Goal: Task Accomplishment & Management: Manage account settings

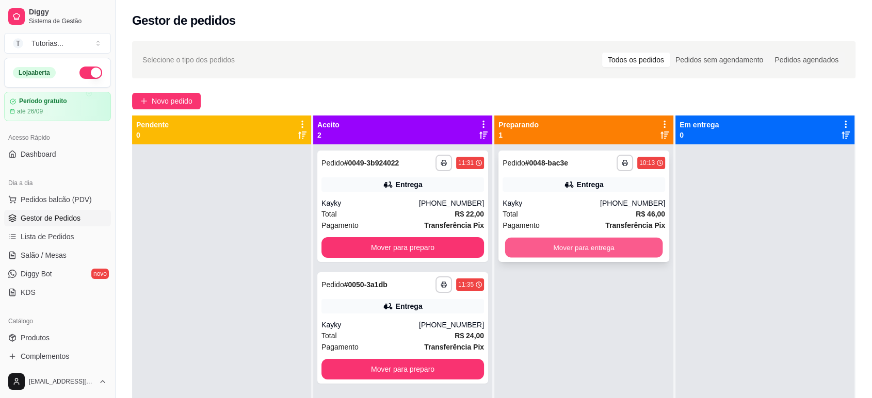
click at [564, 245] on button "Mover para entrega" at bounding box center [584, 248] width 158 height 20
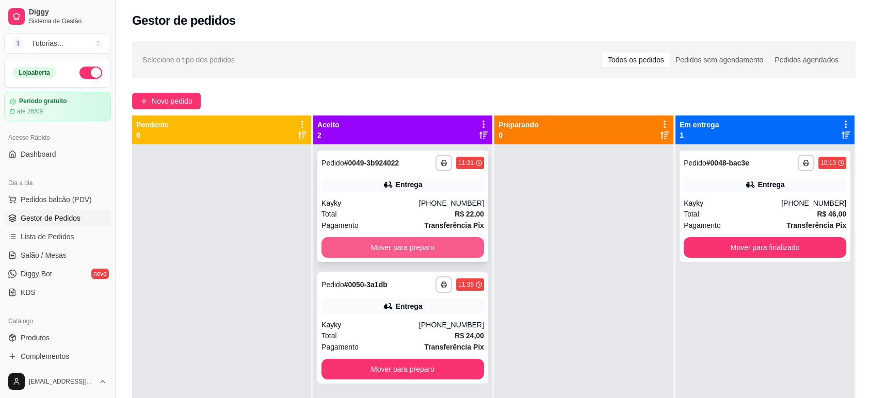
click at [432, 244] on button "Mover para preparo" at bounding box center [403, 247] width 163 height 21
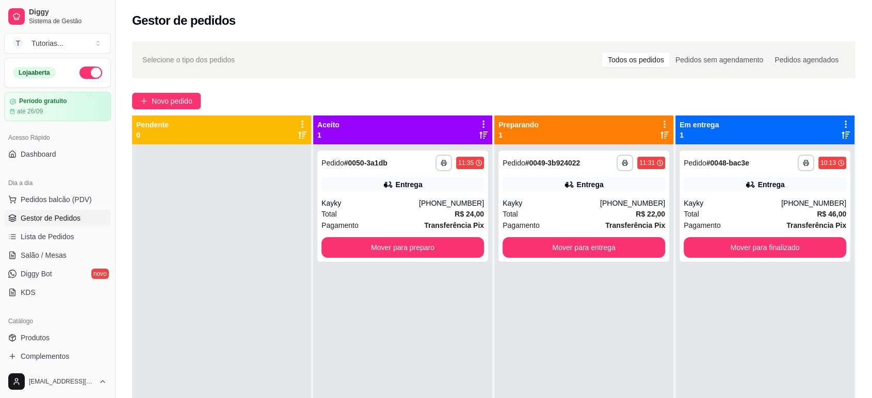
click at [446, 370] on div "**********" at bounding box center [402, 344] width 179 height 398
click at [417, 266] on div "**********" at bounding box center [402, 344] width 179 height 398
click at [417, 257] on button "Mover para preparo" at bounding box center [403, 248] width 158 height 20
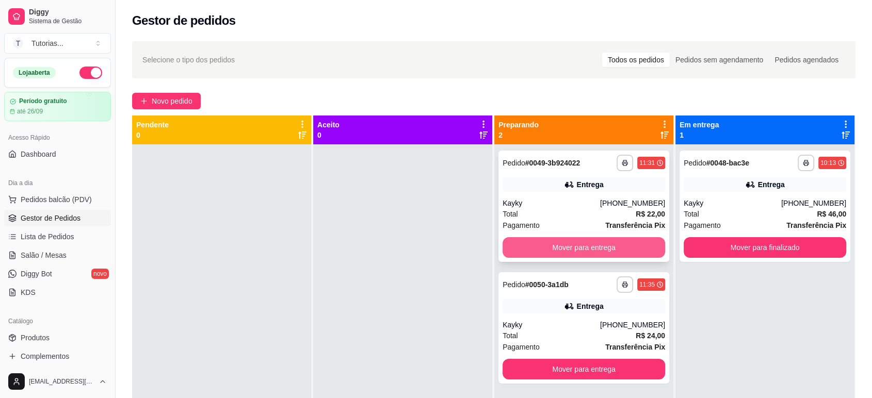
click at [565, 247] on button "Mover para entrega" at bounding box center [584, 247] width 163 height 21
click at [592, 368] on div "**********" at bounding box center [583, 344] width 179 height 398
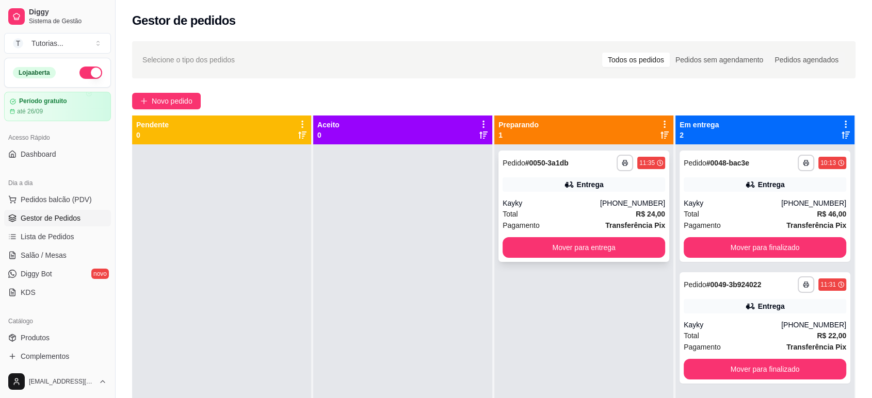
click at [596, 241] on button "Mover para entrega" at bounding box center [584, 247] width 163 height 21
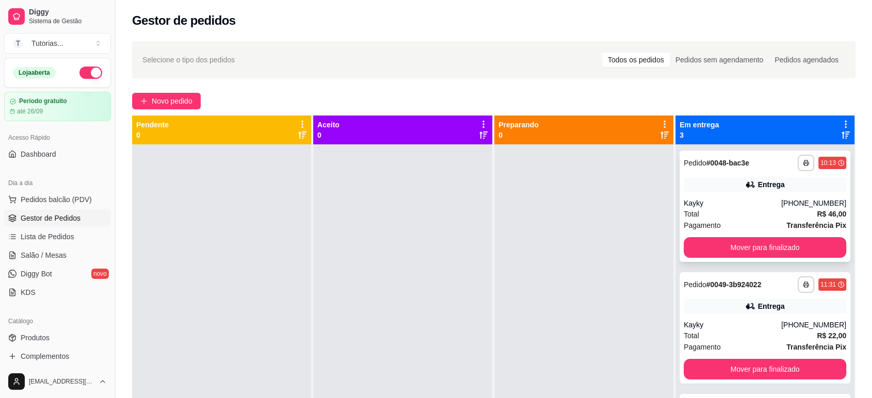
click at [745, 253] on button "Mover para finalizado" at bounding box center [765, 247] width 163 height 21
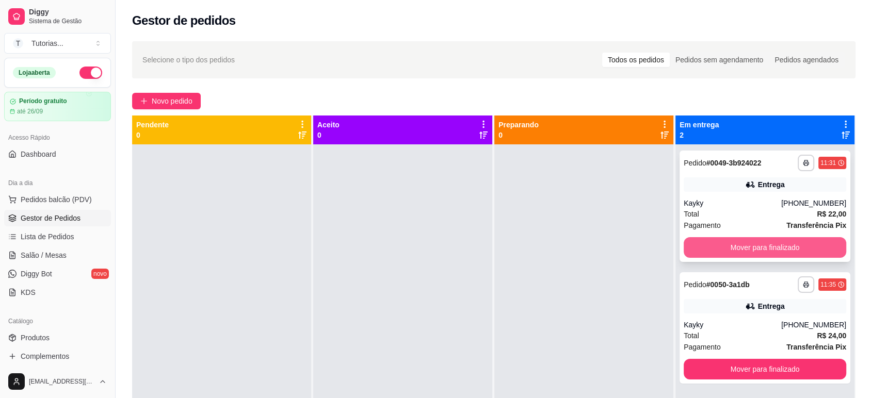
click at [745, 252] on button "Mover para finalizado" at bounding box center [765, 247] width 163 height 21
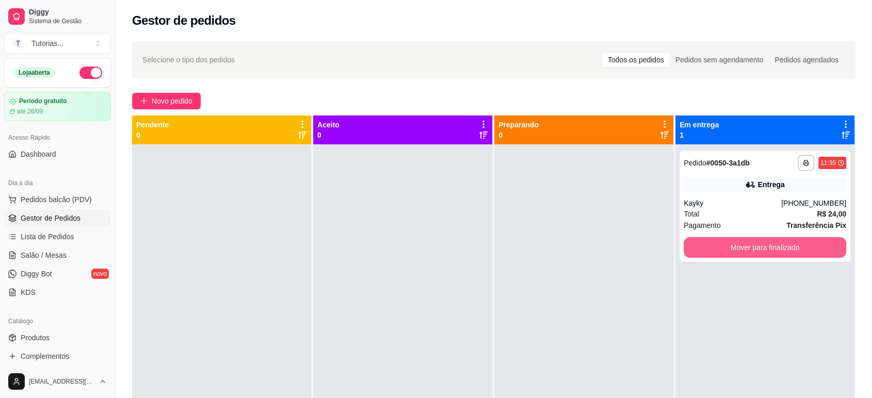
click at [745, 251] on button "Mover para finalizado" at bounding box center [765, 247] width 163 height 21
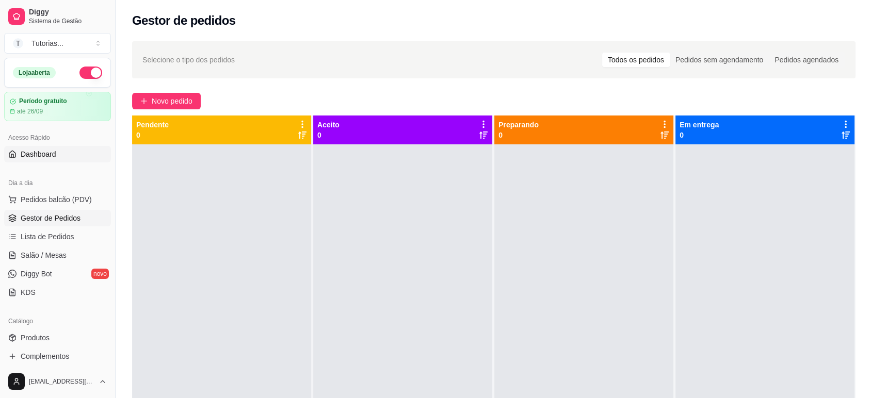
click at [43, 156] on span "Dashboard" at bounding box center [39, 154] width 36 height 10
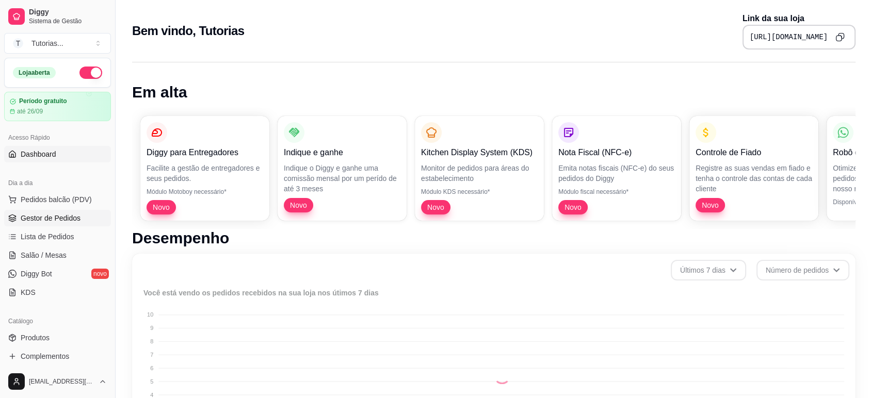
click at [52, 215] on span "Gestor de Pedidos" at bounding box center [51, 218] width 60 height 10
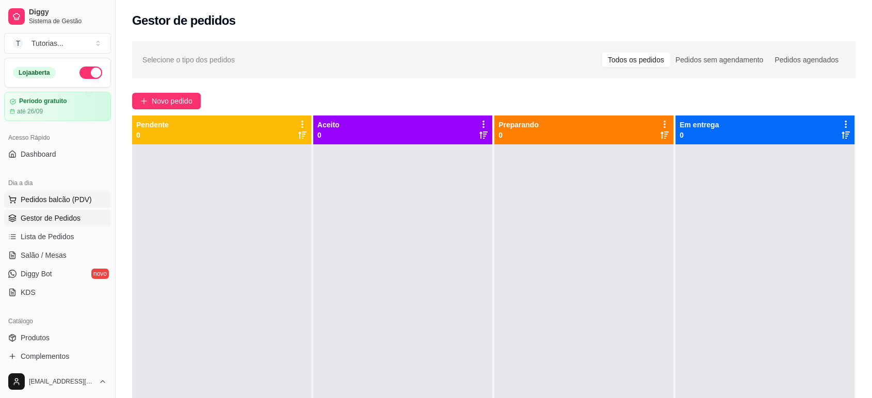
click at [50, 192] on button "Pedidos balcão (PDV)" at bounding box center [57, 199] width 107 height 17
click at [41, 338] on span "Produtos" at bounding box center [35, 338] width 29 height 10
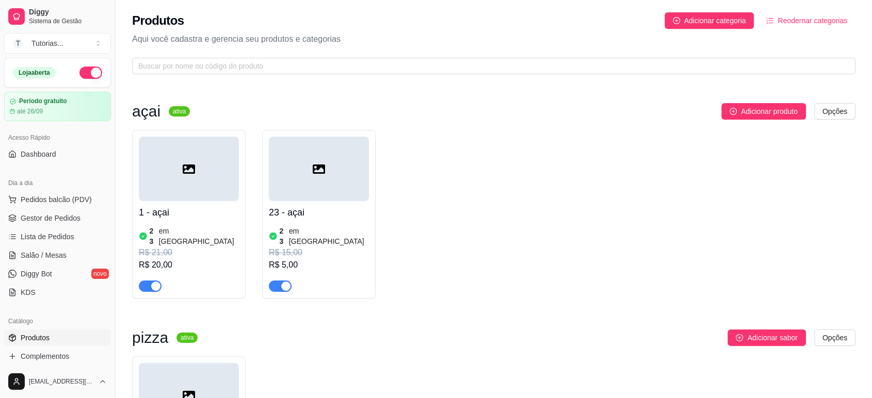
click at [200, 206] on h4 "1 - açai" at bounding box center [189, 212] width 100 height 14
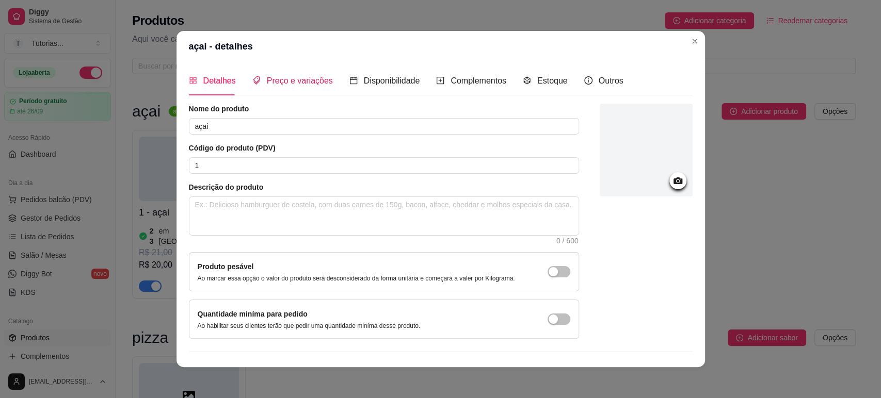
click at [267, 85] on span "Preço e variações" at bounding box center [300, 80] width 66 height 9
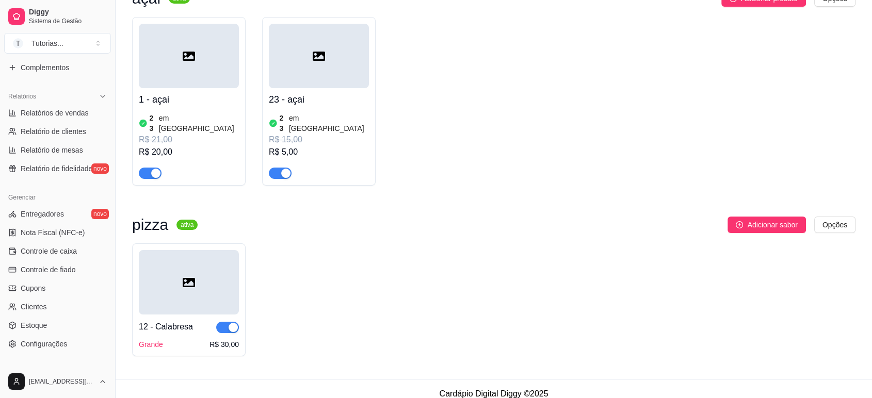
scroll to position [343, 0]
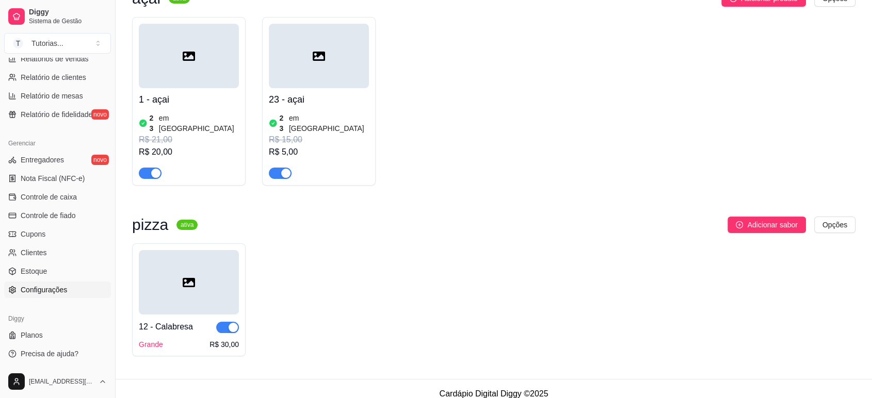
click at [55, 295] on link "Configurações" at bounding box center [57, 290] width 107 height 17
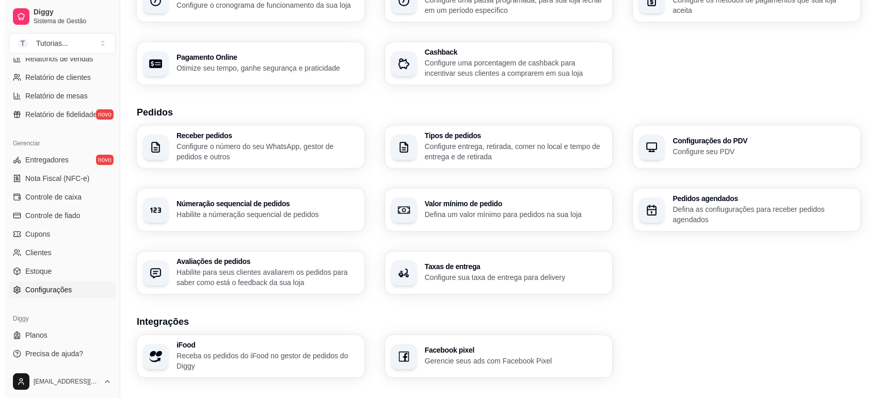
scroll to position [324, 0]
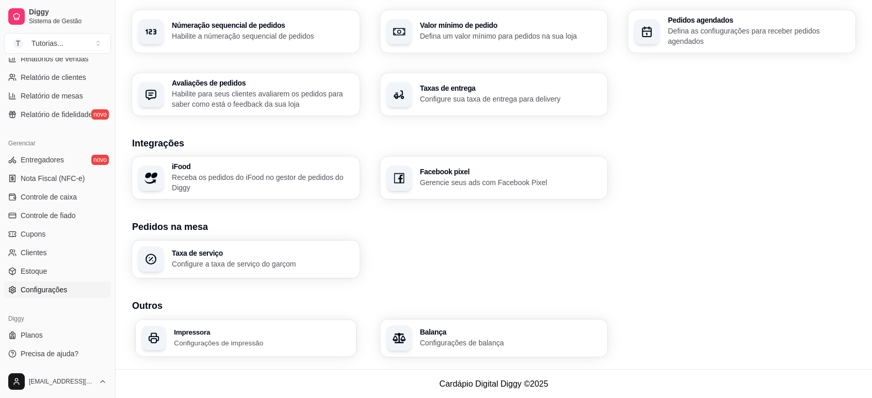
click at [220, 332] on h3 "Impressora" at bounding box center [262, 332] width 176 height 7
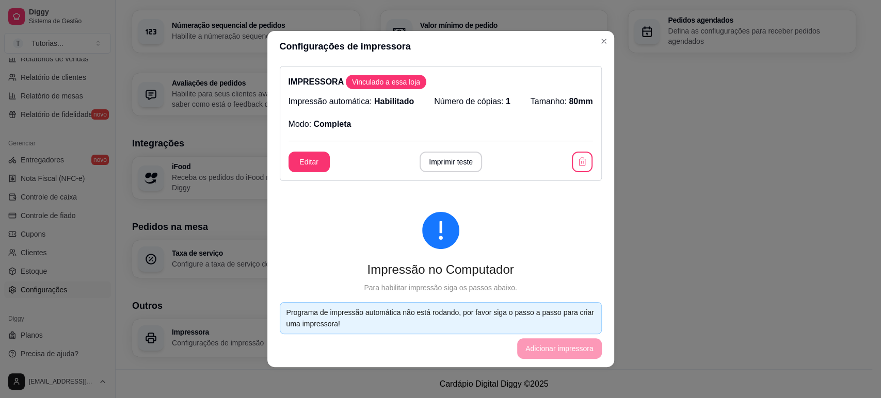
click at [371, 126] on div "Impressão automática: Habilitado Número de cópias: 1 Tamanho: 80mm Modo: Comple…" at bounding box center [441, 112] width 305 height 35
click at [316, 150] on div "IMPRESSORA Vinculado a essa loja Impressão automática: Habilitado Número de cóp…" at bounding box center [441, 123] width 322 height 115
click at [313, 156] on button "Editar" at bounding box center [309, 162] width 41 height 21
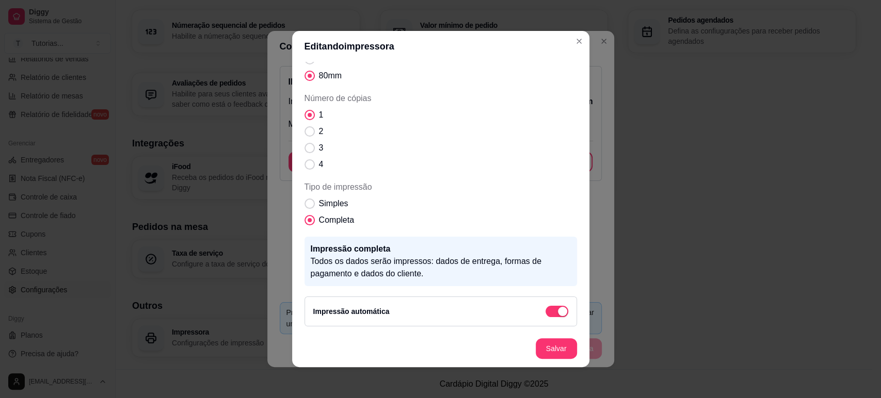
scroll to position [2, 0]
